Goal: Task Accomplishment & Management: Manage account settings

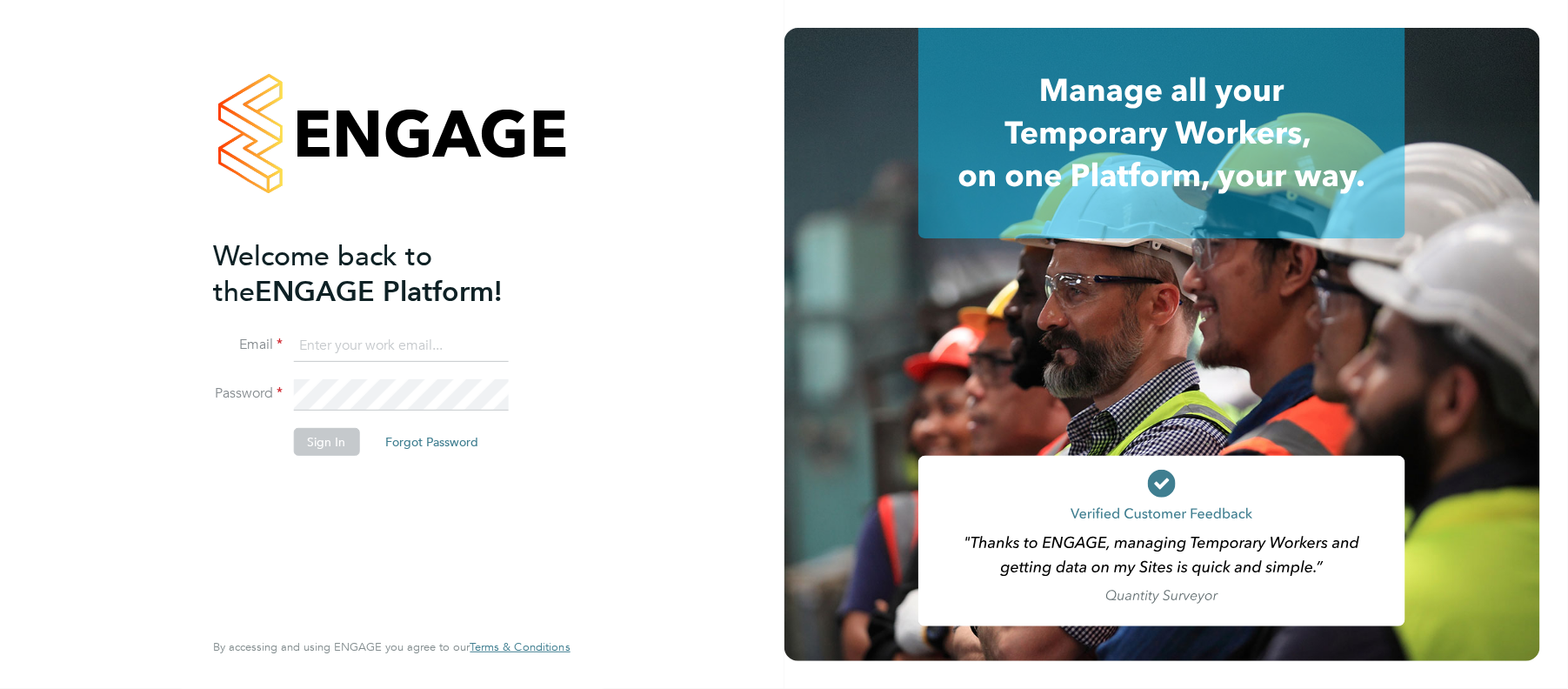
type input "leanne.rayner@setsquarerecruitment.com"
click at [337, 445] on button "Sign In" at bounding box center [327, 441] width 66 height 27
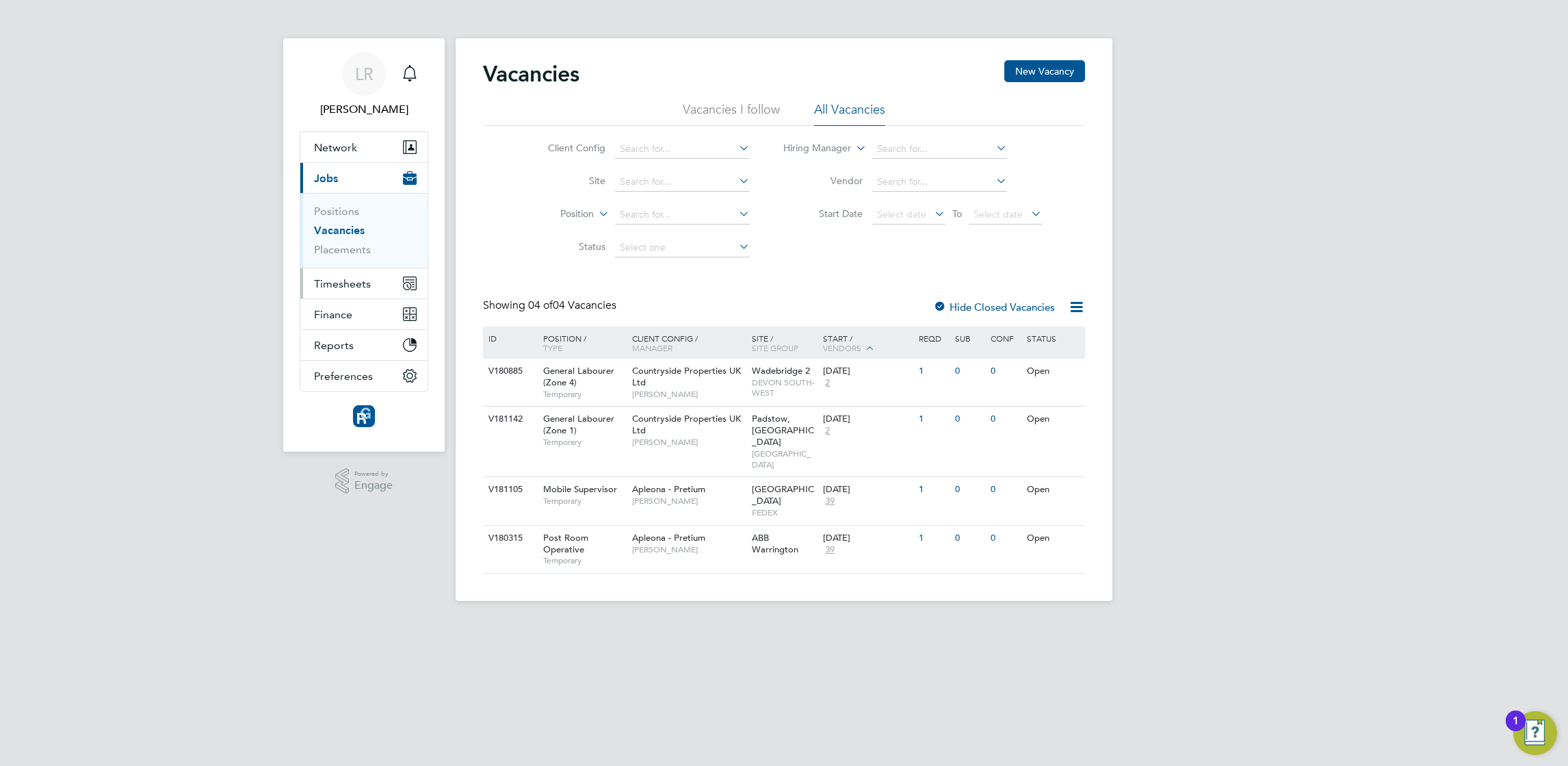
click at [340, 288] on span "Timesheets" at bounding box center [342, 284] width 56 height 13
click at [343, 246] on link "Timesheets" at bounding box center [342, 242] width 56 height 13
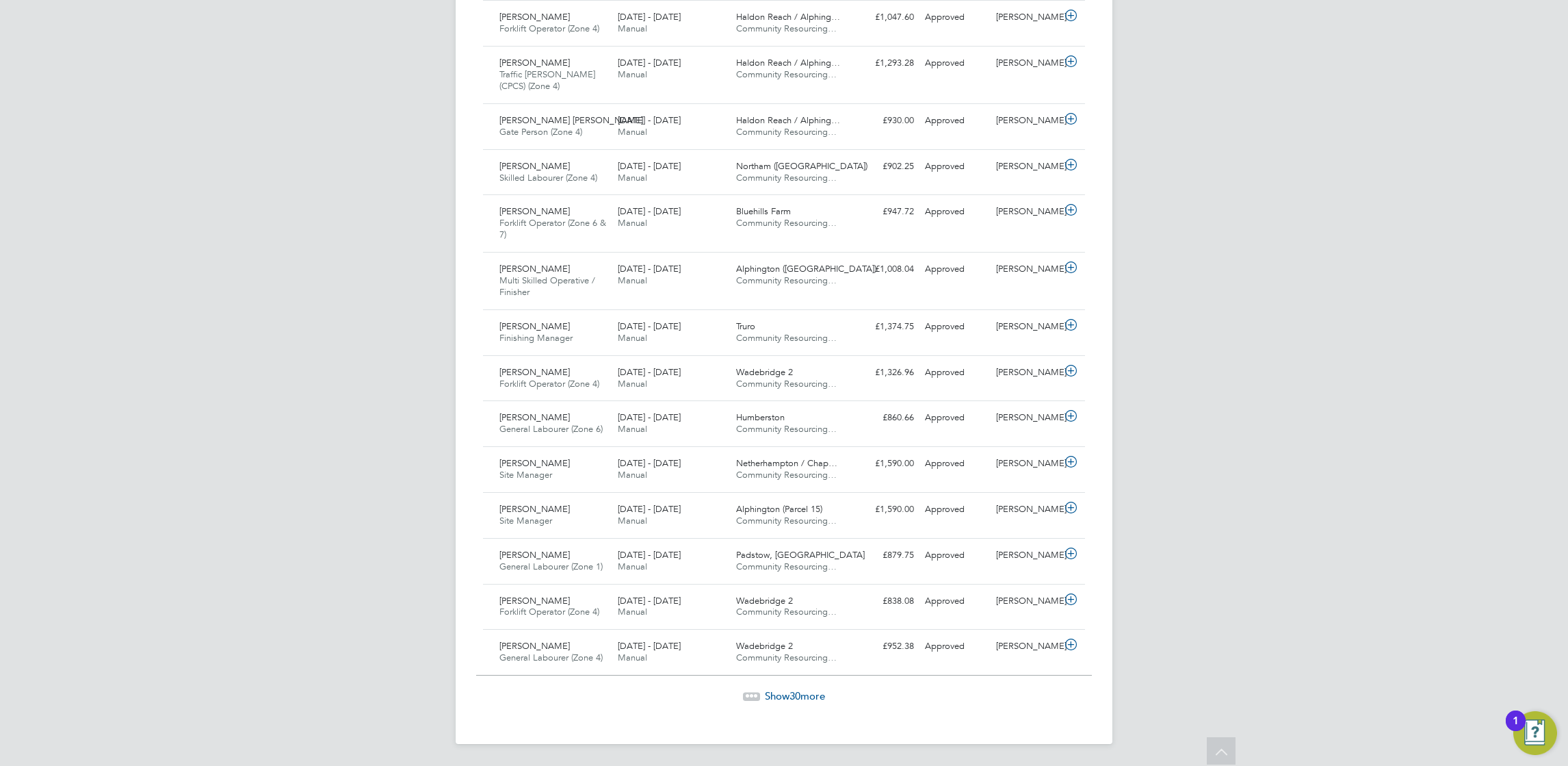
click at [783, 697] on span "Show 30 more" at bounding box center [795, 696] width 60 height 13
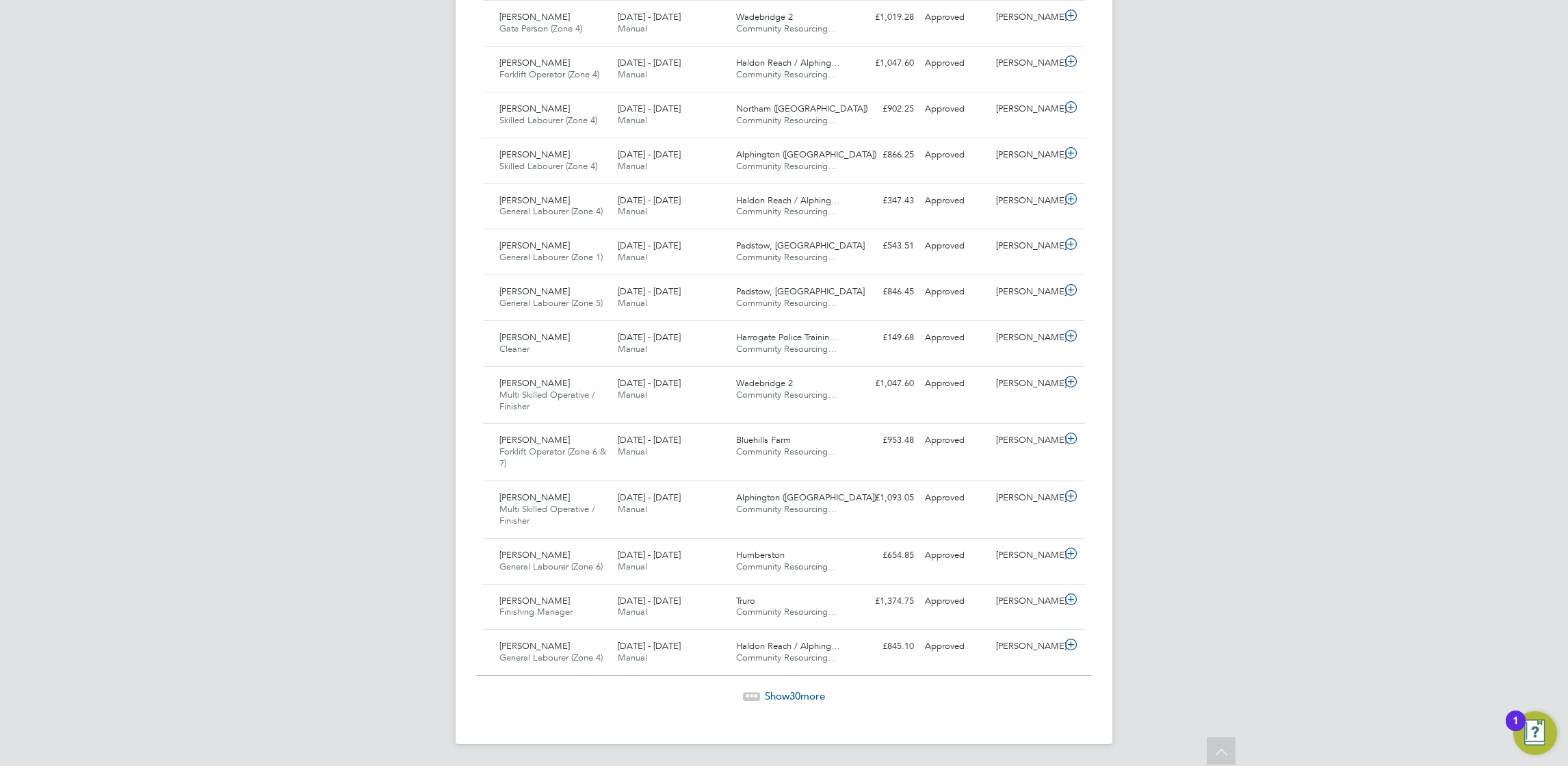
click at [793, 693] on span "30" at bounding box center [795, 696] width 11 height 13
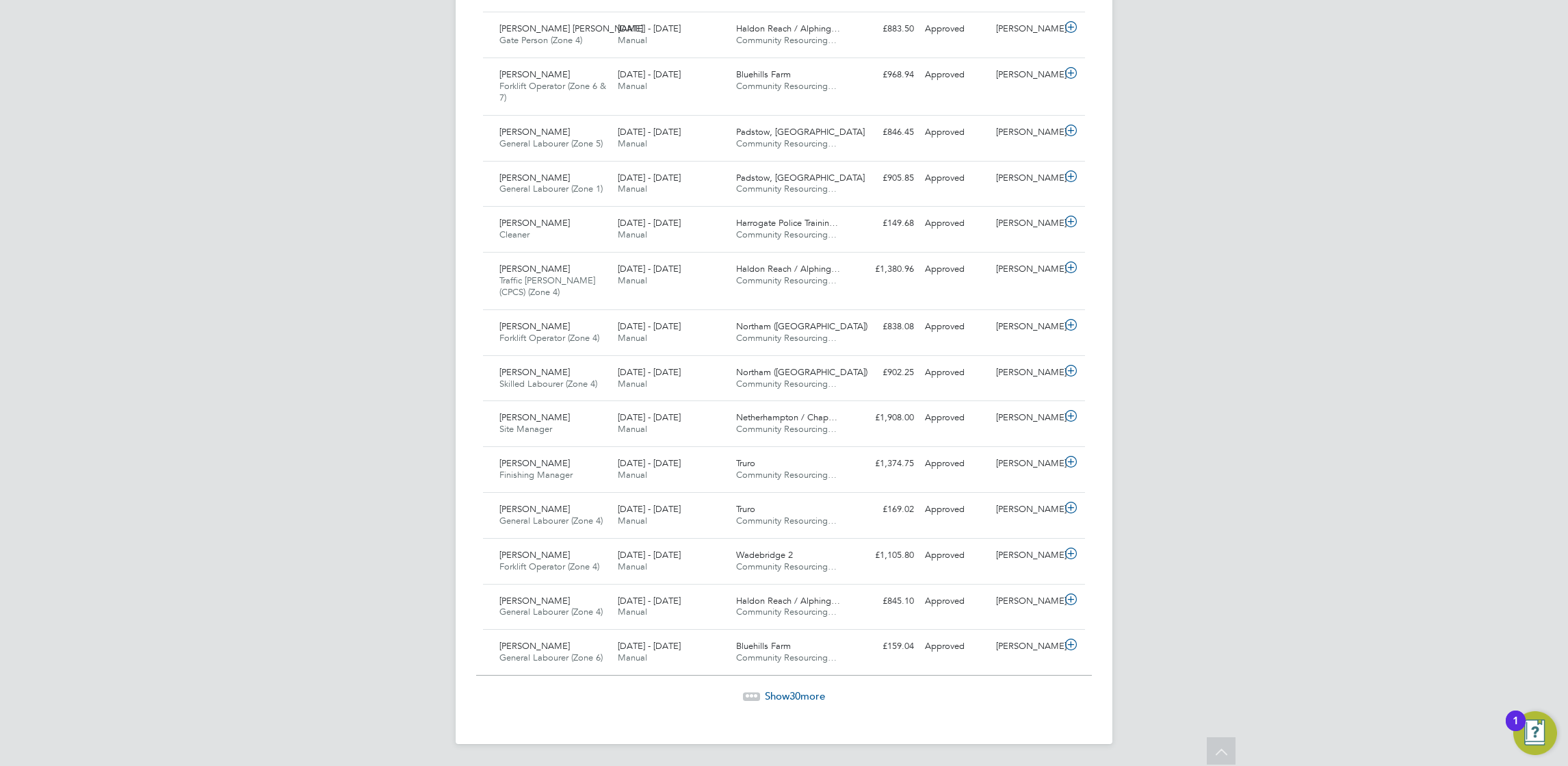
click at [786, 690] on span "Show 30 more" at bounding box center [795, 696] width 60 height 13
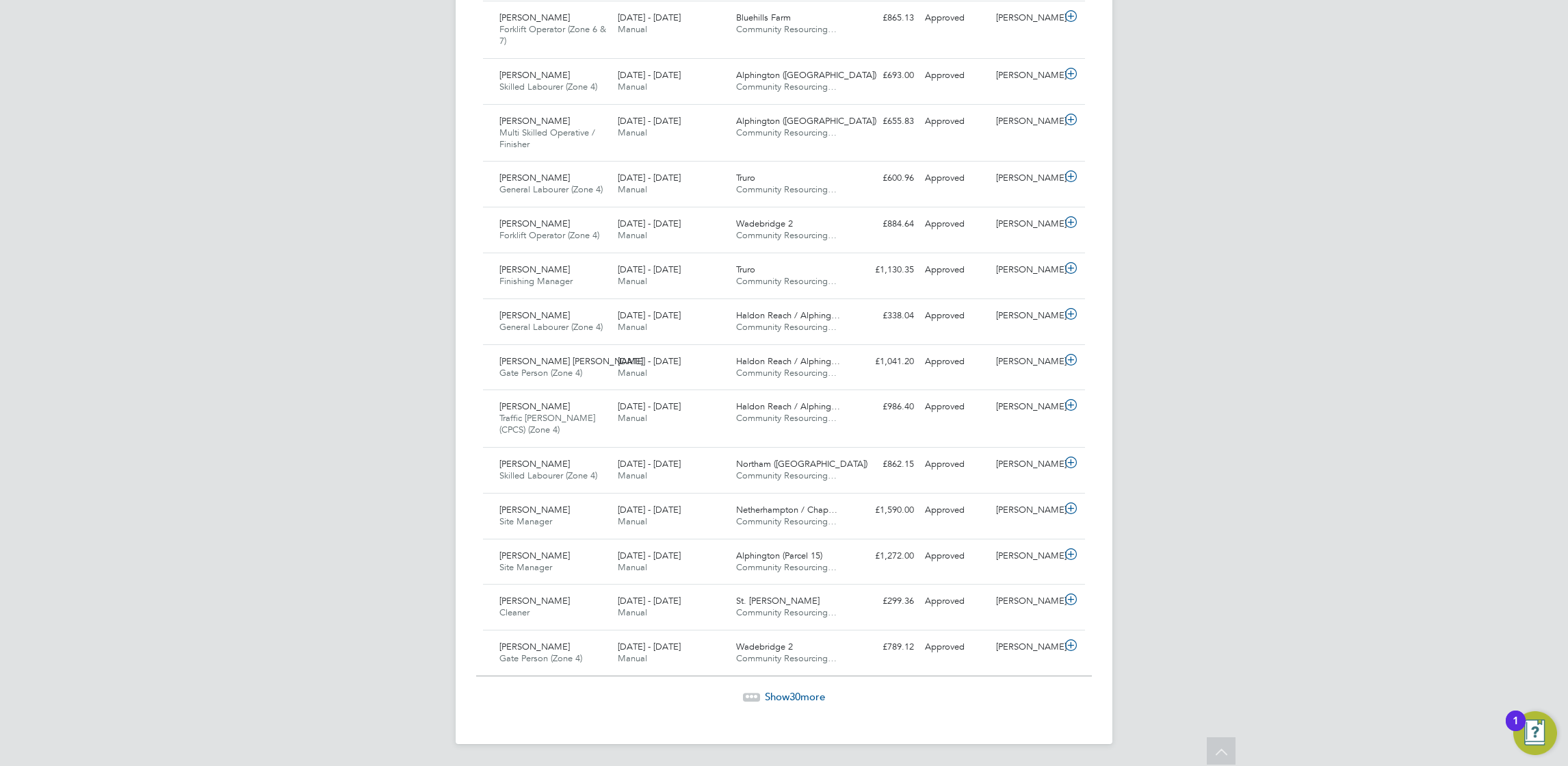
click at [771, 695] on span "Show 30 more" at bounding box center [795, 696] width 60 height 13
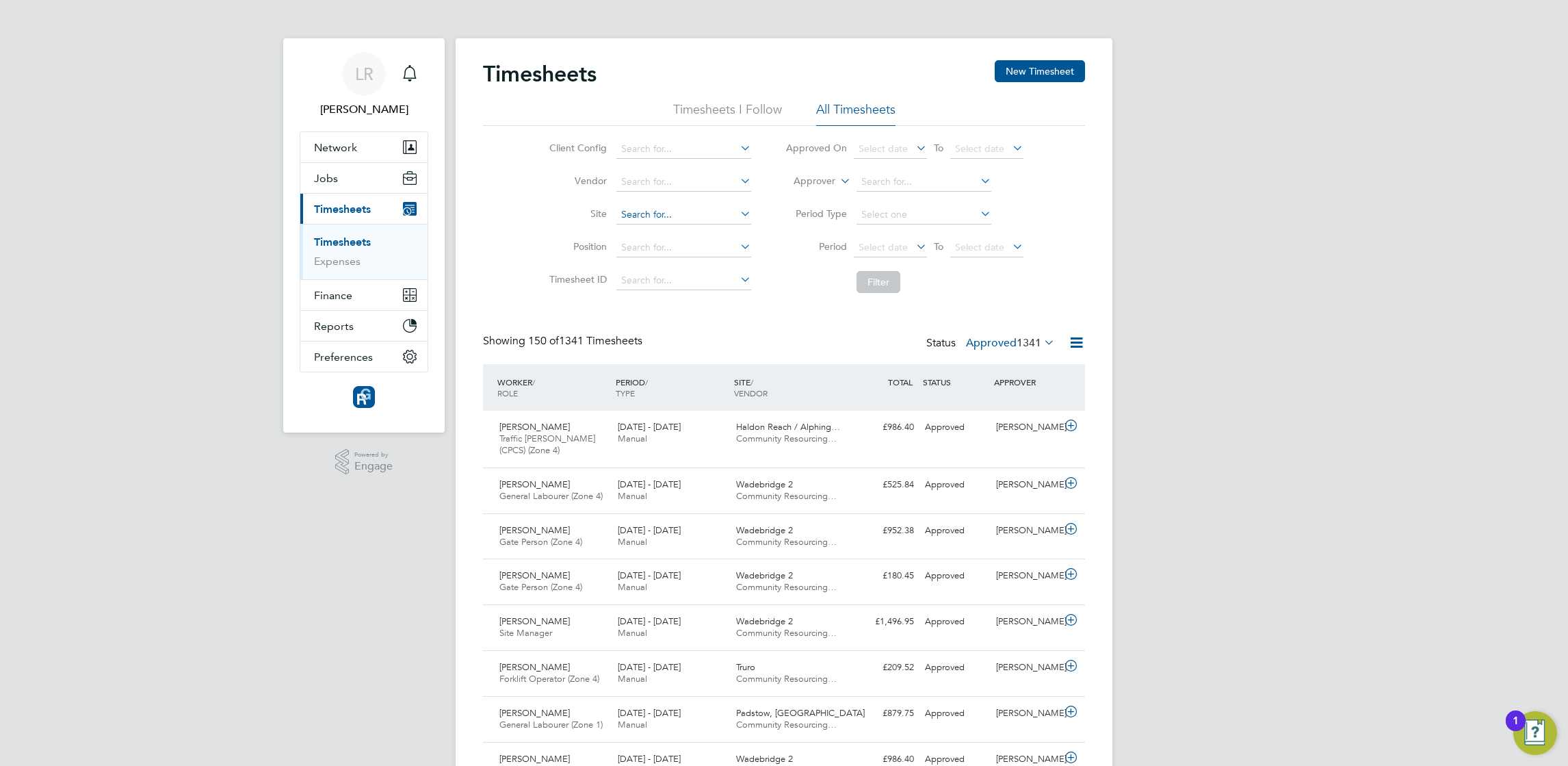
click at [627, 212] on input at bounding box center [684, 215] width 134 height 19
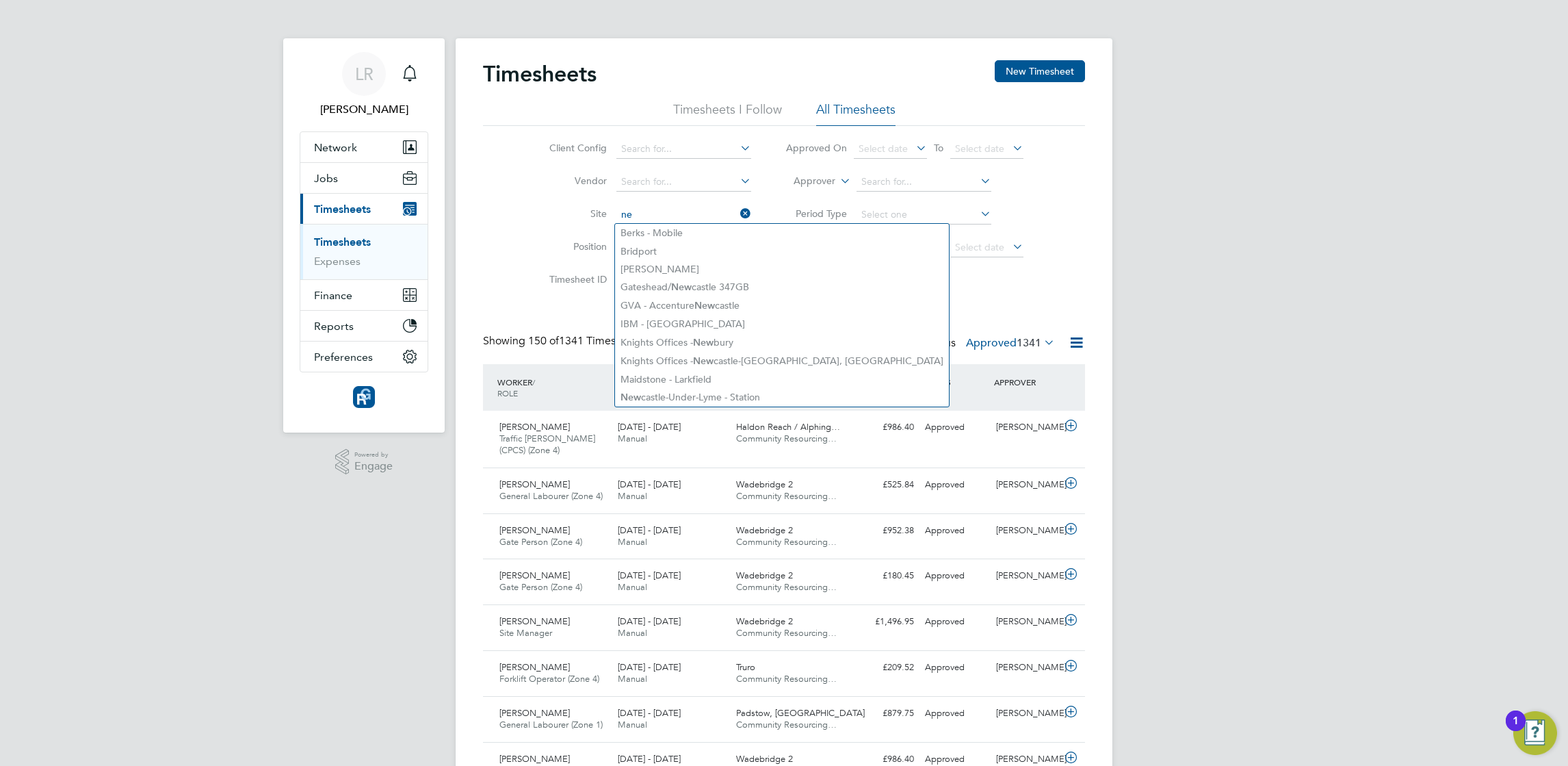
type input "n"
type input "tru"
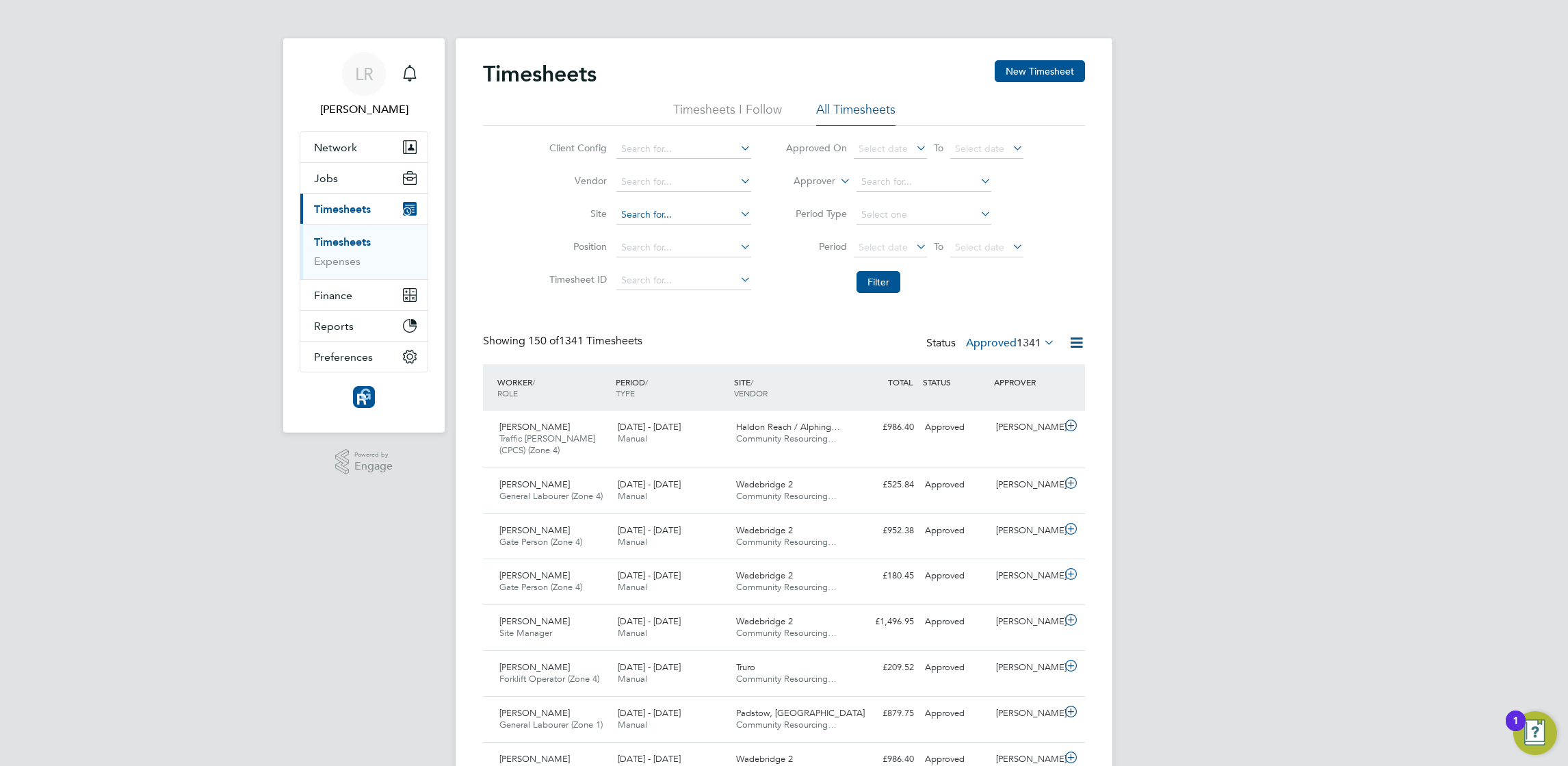
click at [634, 207] on input at bounding box center [684, 215] width 134 height 19
click at [650, 325] on li "Tru ro" at bounding box center [690, 325] width 149 height 19
type input "Truro"
click at [878, 280] on button "Filter" at bounding box center [878, 282] width 44 height 22
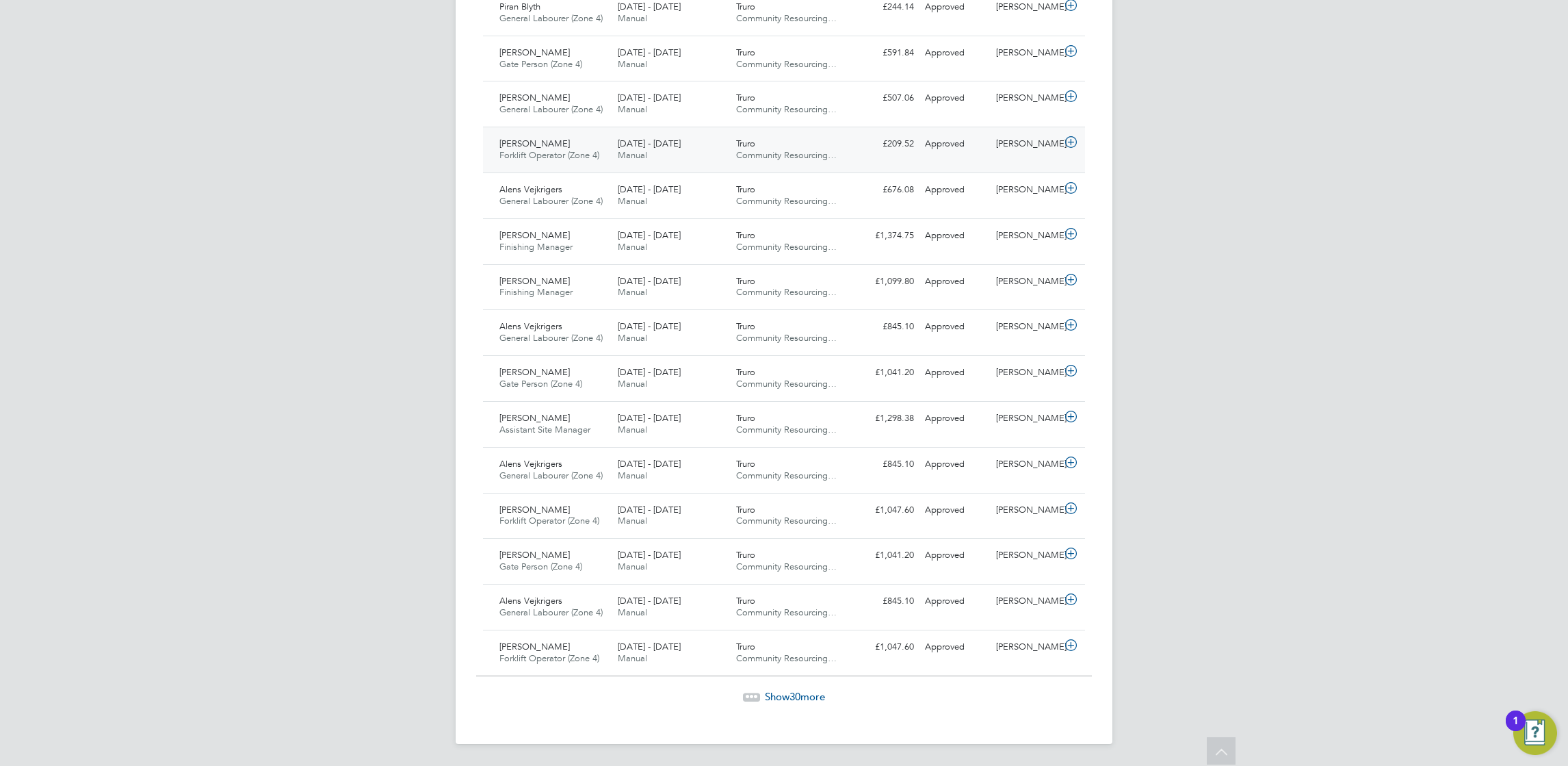
click at [693, 166] on div "[PERSON_NAME] Forklift Operator (Zone 4) [DATE] - [DATE] [DATE] - [DATE] Manual…" at bounding box center [784, 150] width 602 height 46
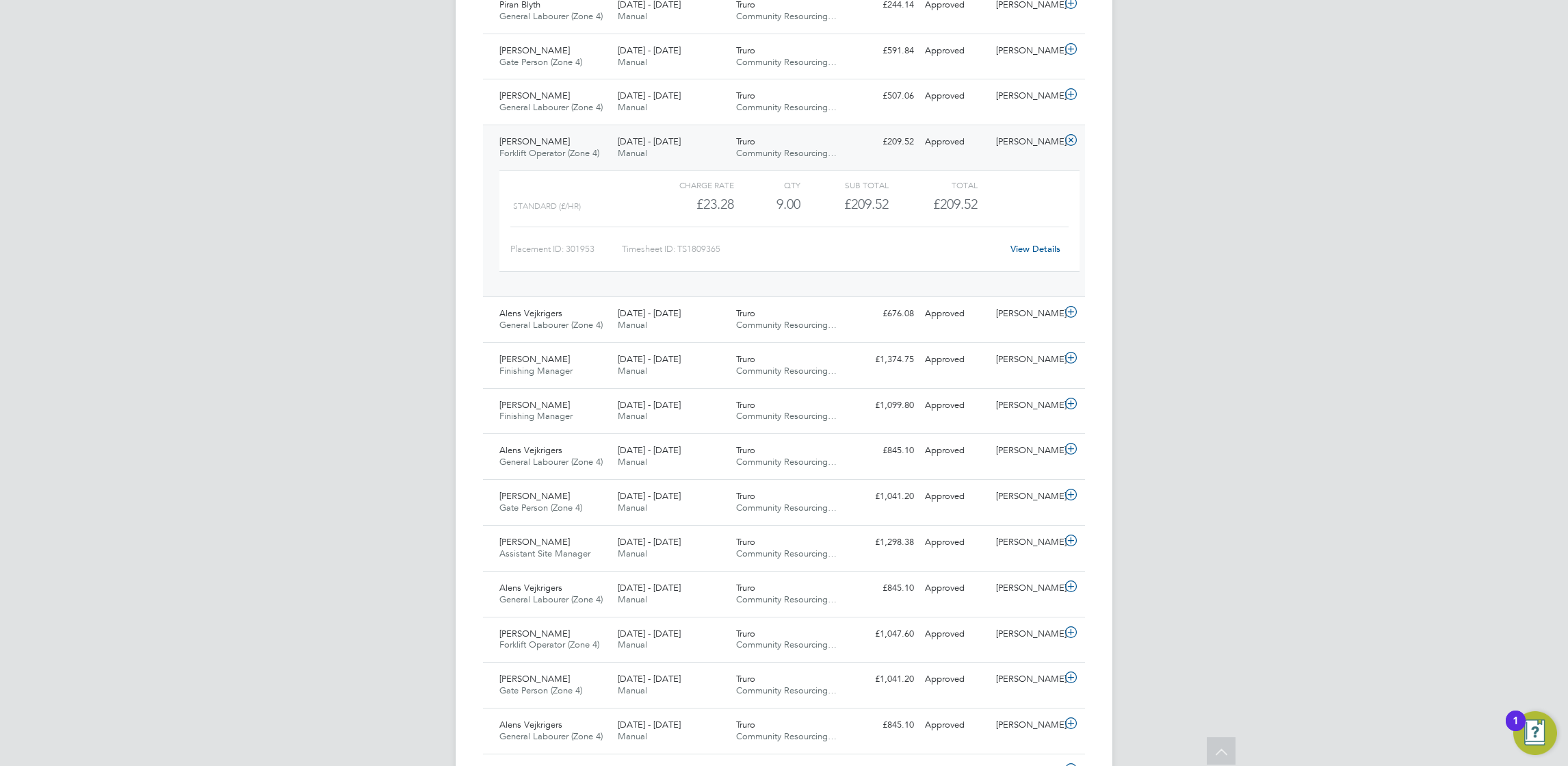
click at [1042, 245] on link "View Details" at bounding box center [1036, 249] width 50 height 12
